Goal: Register for event/course

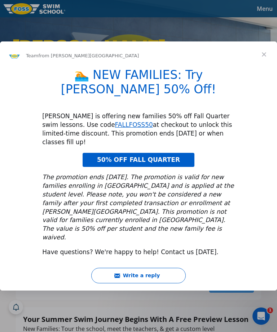
click at [263, 68] on span "Close" at bounding box center [264, 55] width 26 height 26
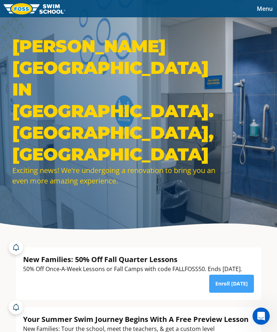
click at [265, 9] on span "Menu" at bounding box center [265, 9] width 16 height 8
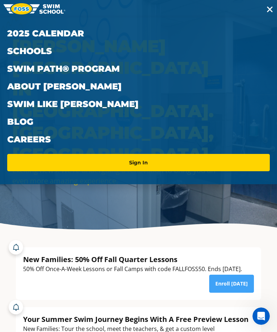
click at [42, 52] on link "Schools" at bounding box center [138, 51] width 263 height 18
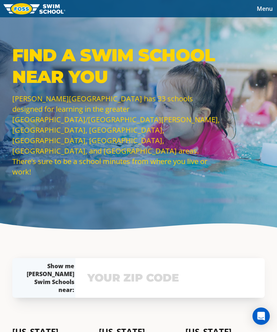
click at [134, 289] on input "text" at bounding box center [170, 278] width 169 height 21
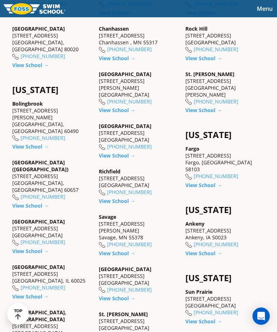
scroll to position [448, 0]
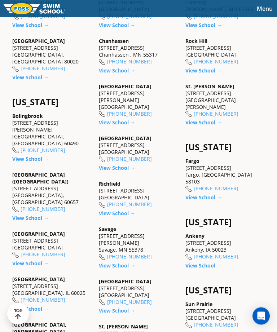
click at [130, 118] on div "Maple Grove 9455 Garland Lane Maple Grove, MN 55311 (763) 416-8993" at bounding box center [138, 100] width 79 height 35
click at [123, 126] on link "View School →" at bounding box center [117, 122] width 36 height 7
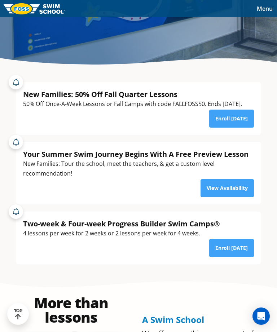
scroll to position [164, 0]
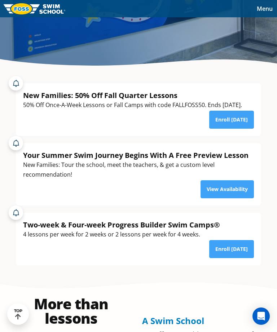
click at [232, 129] on link "Enroll [DATE]" at bounding box center [231, 120] width 45 height 18
